Goal: Communication & Community: Answer question/provide support

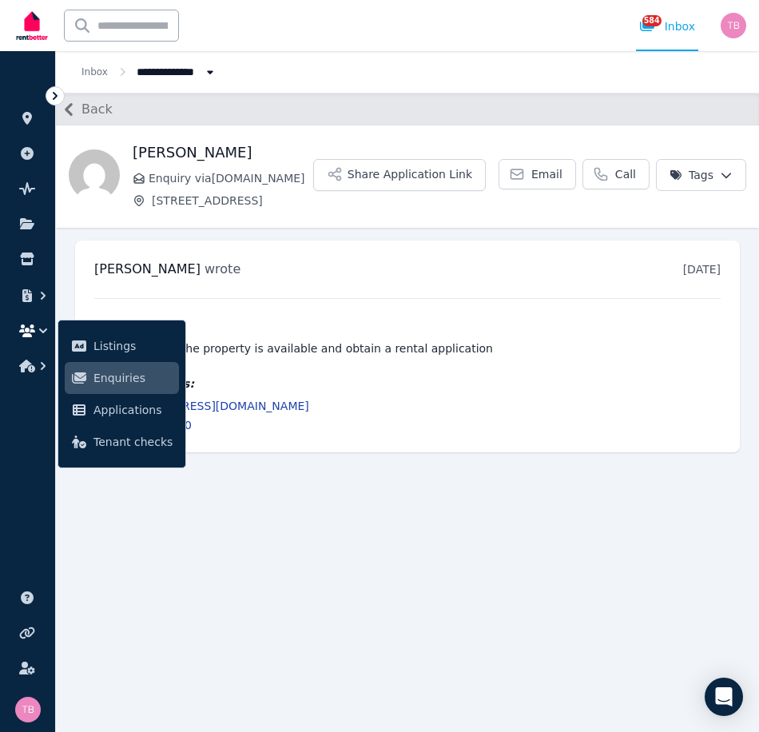
click at [30, 328] on icon "button" at bounding box center [27, 330] width 16 height 13
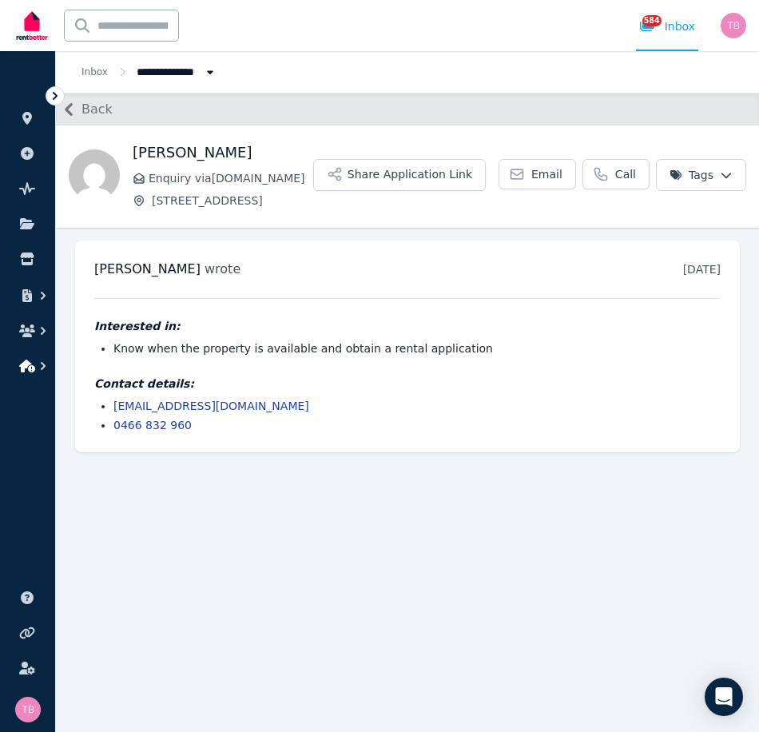
click at [36, 367] on icon "button" at bounding box center [43, 366] width 16 height 16
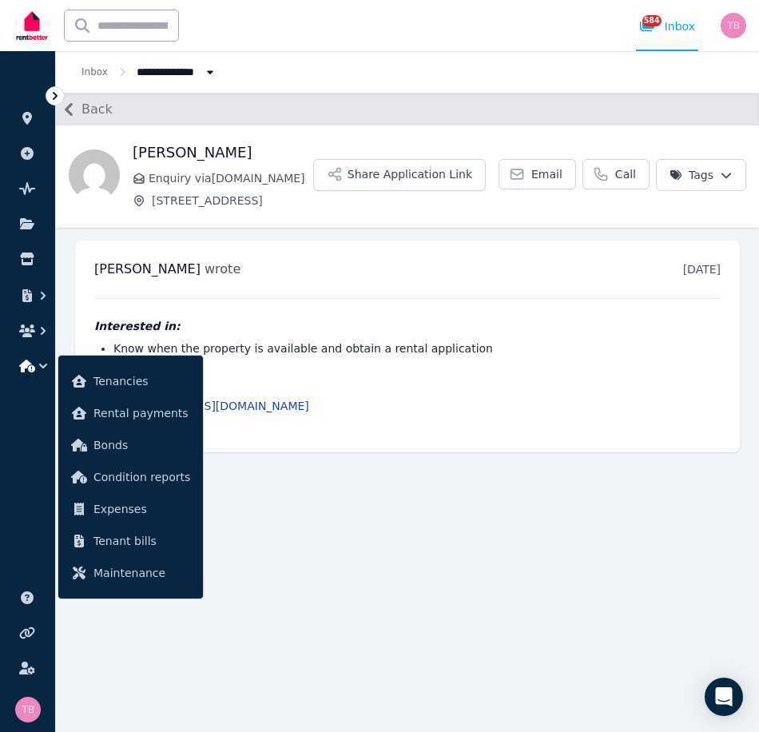
click at [523, 483] on main "Back [PERSON_NAME] Enquiry via [DOMAIN_NAME] [STREET_ADDRESS] Application Link …" at bounding box center [407, 412] width 703 height 639
click at [28, 326] on icon "button" at bounding box center [27, 330] width 16 height 13
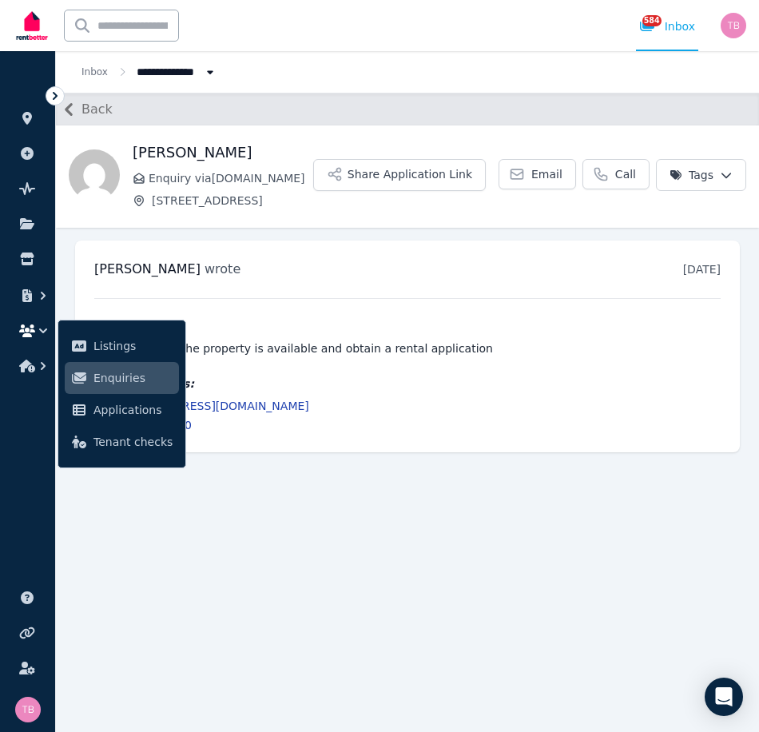
click at [477, 494] on main "Back [PERSON_NAME] Enquiry via [DOMAIN_NAME] [STREET_ADDRESS] Application Link …" at bounding box center [407, 412] width 703 height 639
click at [44, 332] on icon "button" at bounding box center [43, 330] width 8 height 5
